Goal: Information Seeking & Learning: Learn about a topic

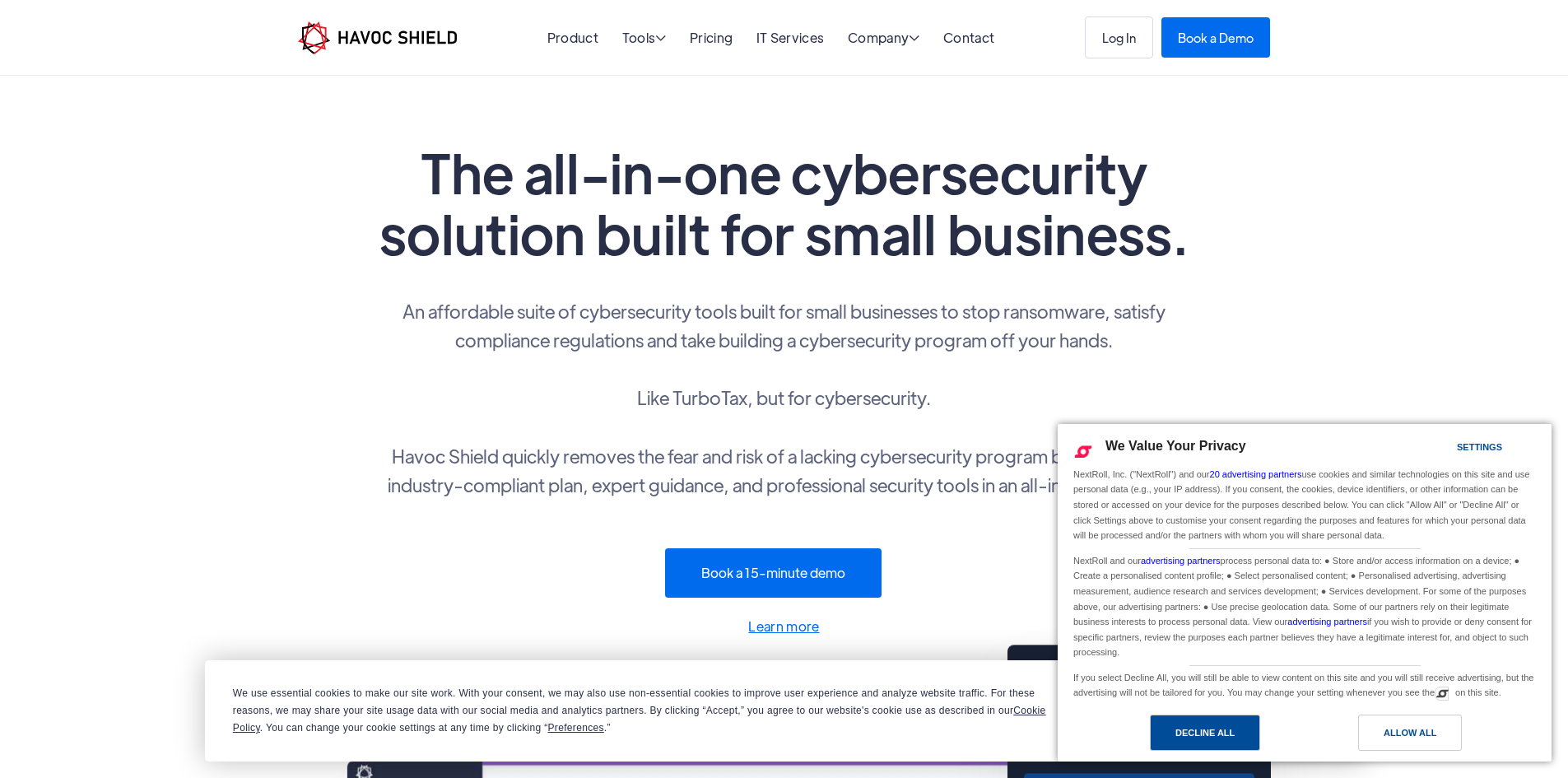
click at [1206, 734] on div "Decline All" at bounding box center [1204, 733] width 59 height 18
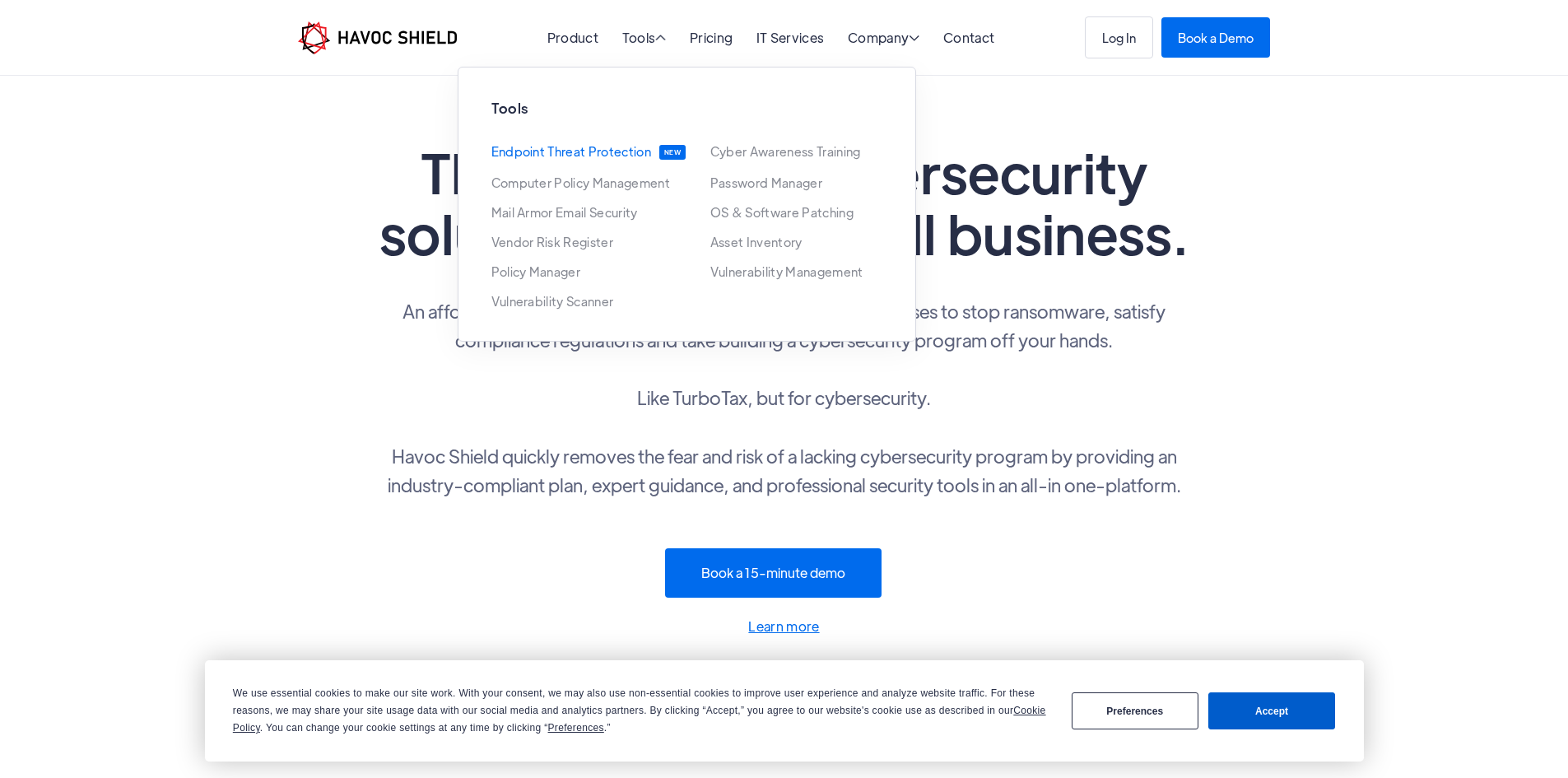
click at [583, 152] on link "Endpoint Threat Protection" at bounding box center [571, 152] width 160 height 15
